Goal: Information Seeking & Learning: Check status

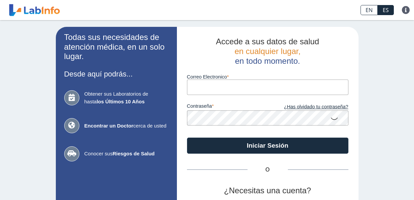
click at [223, 90] on input "Correo Electronico" at bounding box center [267, 87] width 161 height 15
type input "[EMAIL_ADDRESS][DOMAIN_NAME]"
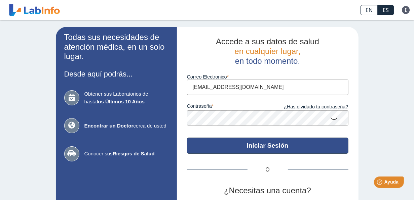
click at [257, 149] on button "Iniciar Sesión" at bounding box center [267, 146] width 161 height 16
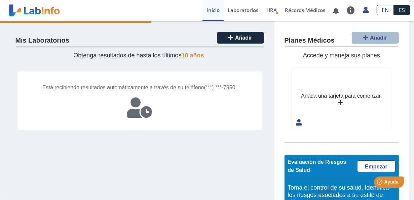
click at [138, 109] on icon at bounding box center [139, 108] width 25 height 20
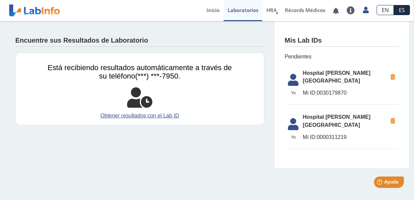
click at [339, 114] on li "[GEOGRAPHIC_DATA] [PERSON_NAME][GEOGRAPHIC_DATA] ID: 0000311219" at bounding box center [343, 129] width 111 height 39
drag, startPoint x: 343, startPoint y: 112, endPoint x: 335, endPoint y: 114, distance: 8.7
click at [343, 113] on span "Hospital [PERSON_NAME][GEOGRAPHIC_DATA]" at bounding box center [345, 121] width 84 height 16
click at [292, 135] on span "Yo" at bounding box center [293, 138] width 19 height 6
click at [294, 118] on icon at bounding box center [293, 126] width 19 height 16
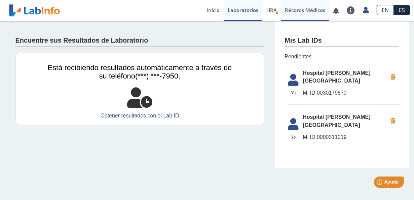
click at [295, 10] on link "Récords Médicos" at bounding box center [305, 10] width 48 height 21
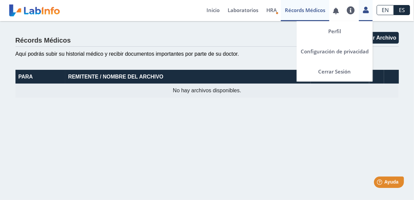
click at [372, 13] on link at bounding box center [366, 9] width 14 height 9
drag, startPoint x: 365, startPoint y: 8, endPoint x: 365, endPoint y: 19, distance: 10.4
click at [365, 8] on icon at bounding box center [366, 9] width 6 height 5
click at [338, 71] on link "Cerrar Sesión" at bounding box center [335, 72] width 76 height 20
